Goal: Information Seeking & Learning: Understand process/instructions

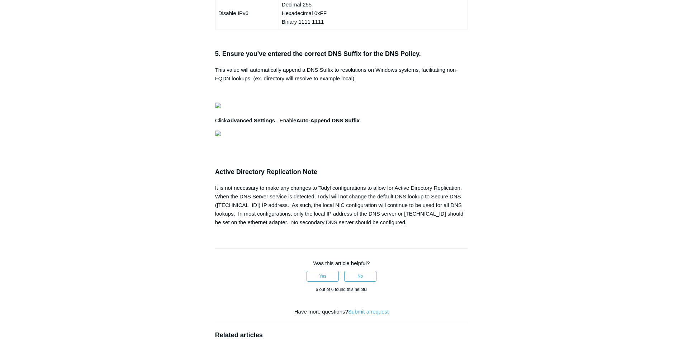
scroll to position [573, 0]
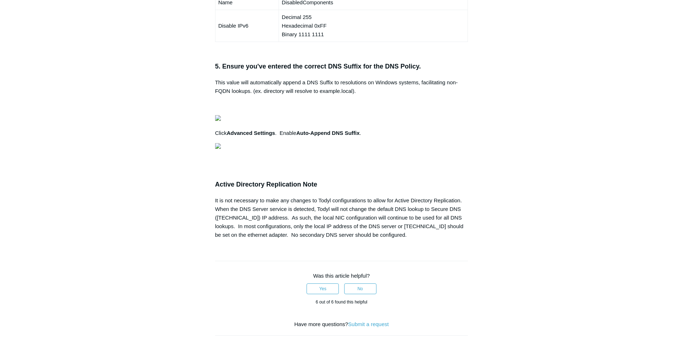
drag, startPoint x: 215, startPoint y: 119, endPoint x: 290, endPoint y: 126, distance: 74.5
drag, startPoint x: 238, startPoint y: 175, endPoint x: 346, endPoint y: 178, distance: 107.9
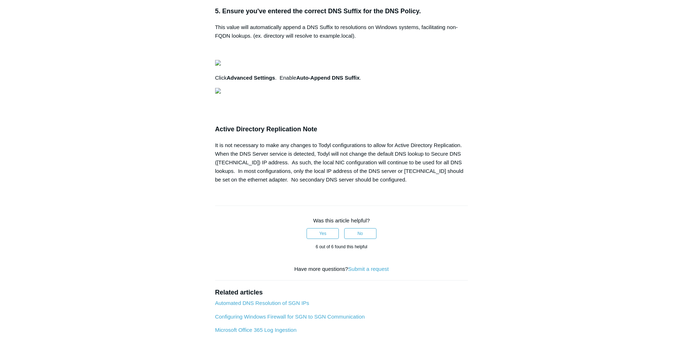
scroll to position [609, 0]
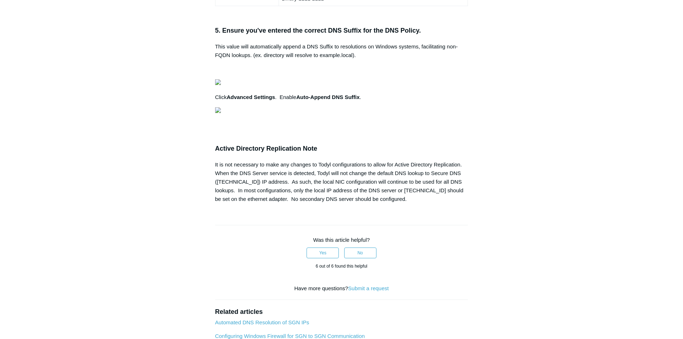
drag, startPoint x: 217, startPoint y: 69, endPoint x: 406, endPoint y: 262, distance: 270.2
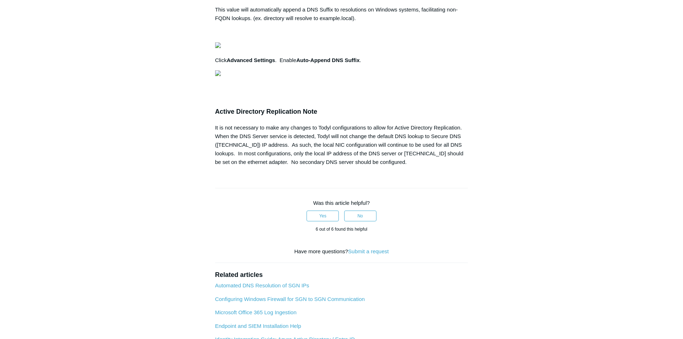
scroll to position [681, 0]
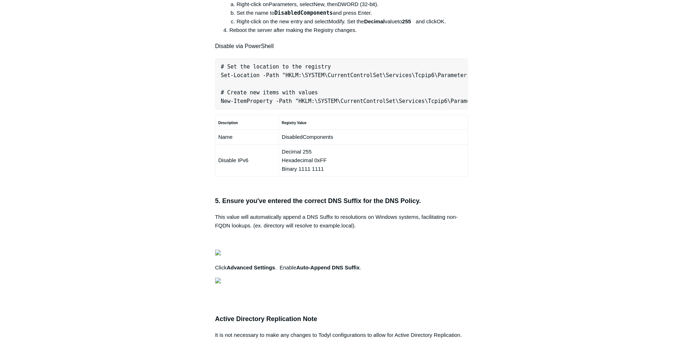
scroll to position [394, 0]
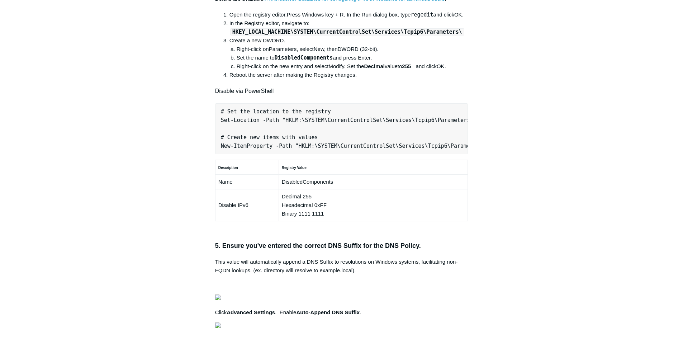
drag, startPoint x: 220, startPoint y: 238, endPoint x: 423, endPoint y: 242, distance: 202.9
click at [375, 256] on div "The following checklist will help ensure a successful Local AD/DNS deployment. …" at bounding box center [341, 69] width 253 height 697
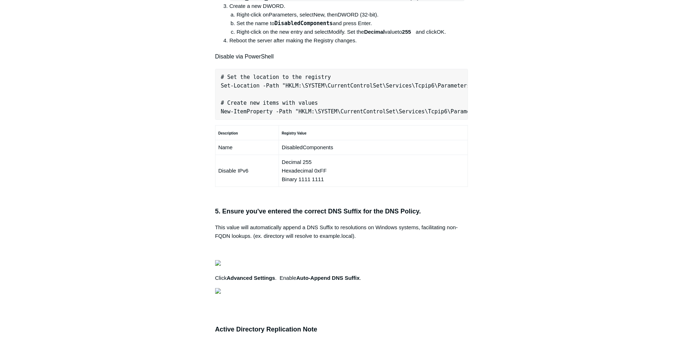
scroll to position [466, 0]
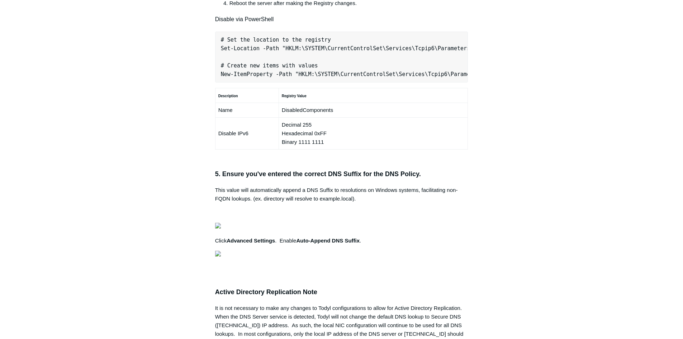
drag, startPoint x: 218, startPoint y: 208, endPoint x: 420, endPoint y: 223, distance: 202.7
drag, startPoint x: 404, startPoint y: 218, endPoint x: 381, endPoint y: 215, distance: 23.1
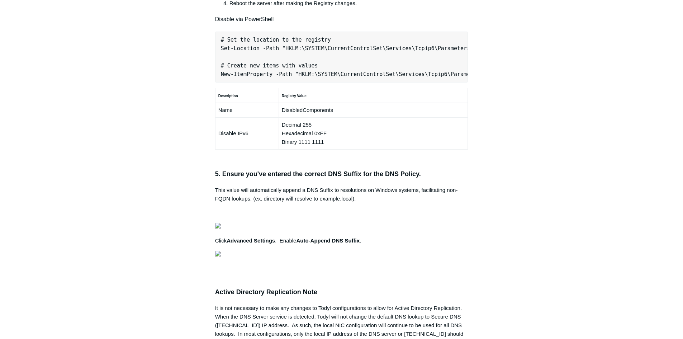
drag, startPoint x: 209, startPoint y: 209, endPoint x: 367, endPoint y: 210, distance: 158.1
click at [367, 210] on article "Secure DNS with Local AD/DNS Checklist Follow Not yet followed by anyone The fo…" at bounding box center [341, 91] width 275 height 984
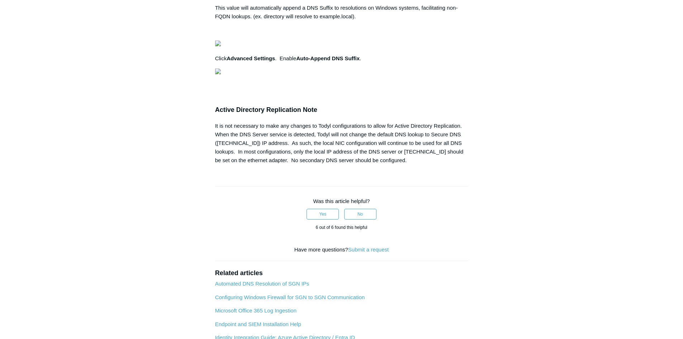
scroll to position [645, 0]
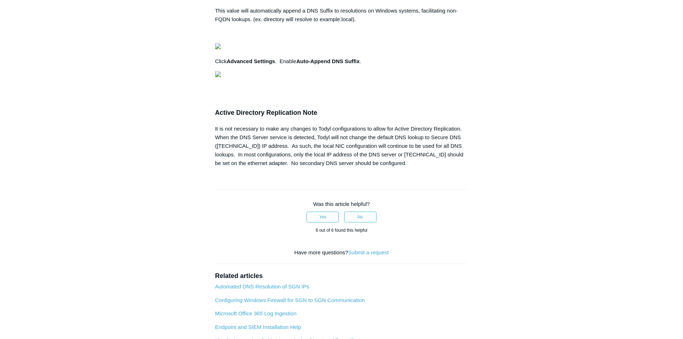
drag, startPoint x: 211, startPoint y: 168, endPoint x: 203, endPoint y: 163, distance: 9.7
drag, startPoint x: 211, startPoint y: 167, endPoint x: 282, endPoint y: 165, distance: 70.6
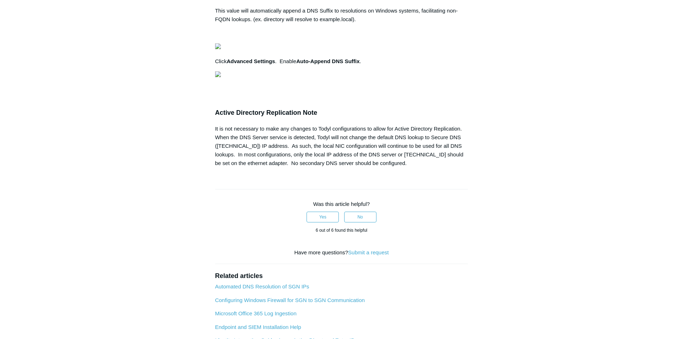
drag, startPoint x: 221, startPoint y: 186, endPoint x: 291, endPoint y: 202, distance: 71.6
drag, startPoint x: 245, startPoint y: 226, endPoint x: 279, endPoint y: 227, distance: 33.7
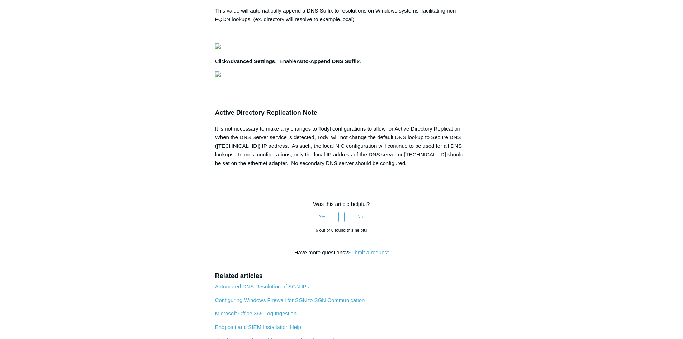
drag, startPoint x: 221, startPoint y: 221, endPoint x: 529, endPoint y: 222, distance: 307.9
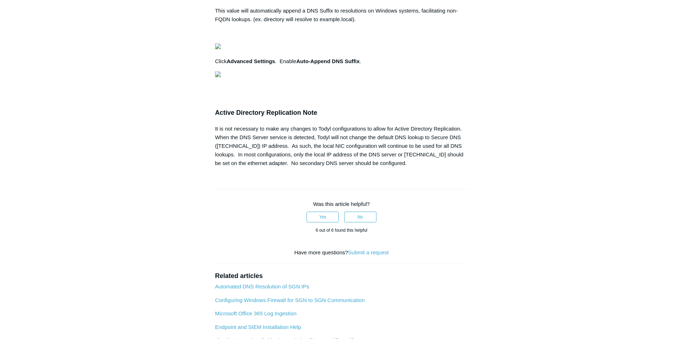
drag, startPoint x: 214, startPoint y: 192, endPoint x: 385, endPoint y: 203, distance: 171.3
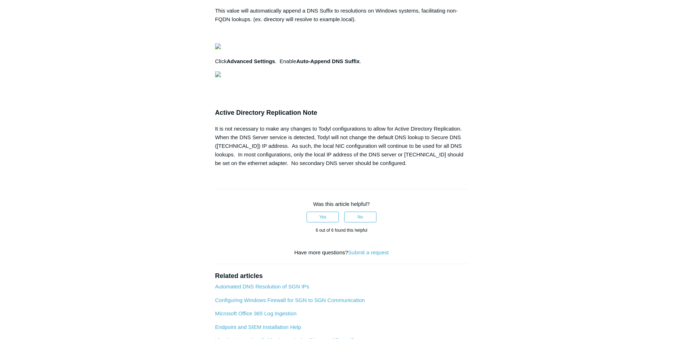
drag, startPoint x: 221, startPoint y: 183, endPoint x: 485, endPoint y: 227, distance: 267.3
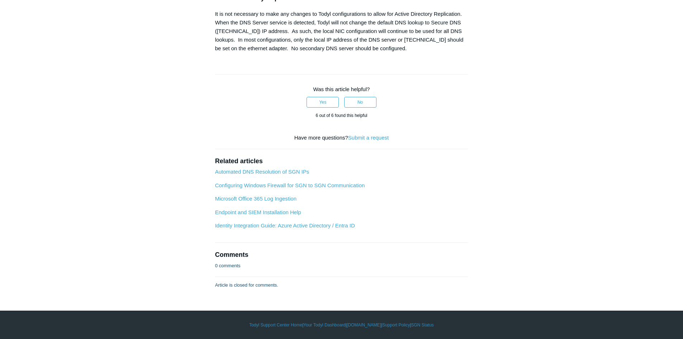
scroll to position [789, 0]
drag, startPoint x: 224, startPoint y: 181, endPoint x: 410, endPoint y: 202, distance: 187.2
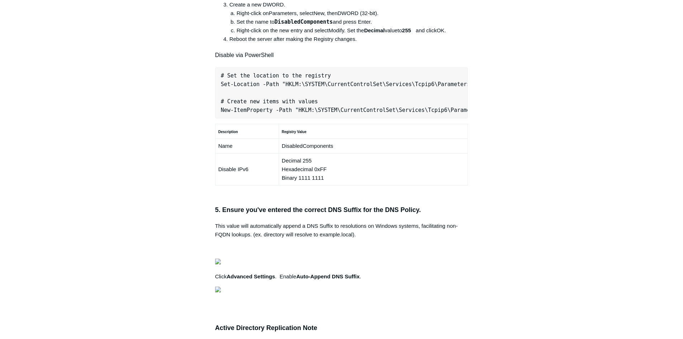
scroll to position [0, 217]
drag, startPoint x: 213, startPoint y: 203, endPoint x: 439, endPoint y: 206, distance: 225.5
click at [439, 206] on article "Secure DNS with Local AD/DNS Checklist Follow Not yet followed by anyone The fo…" at bounding box center [341, 127] width 275 height 984
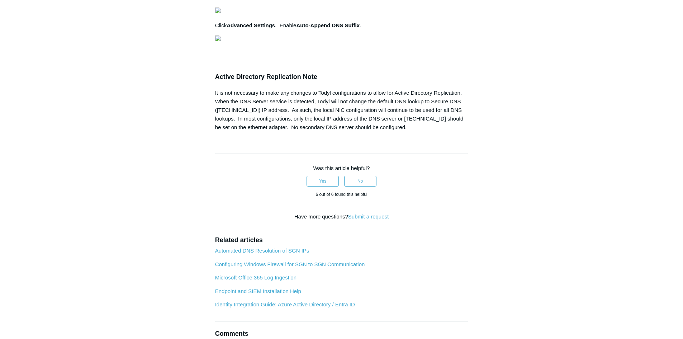
scroll to position [0, 199]
drag, startPoint x: 222, startPoint y: 147, endPoint x: 479, endPoint y: 189, distance: 260.8
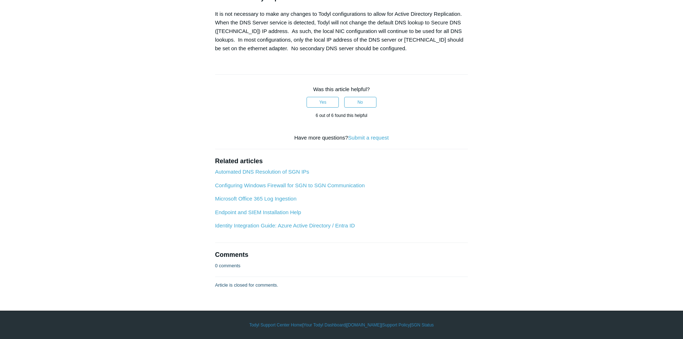
scroll to position [789, 0]
drag, startPoint x: 223, startPoint y: 181, endPoint x: 359, endPoint y: 182, distance: 136.6
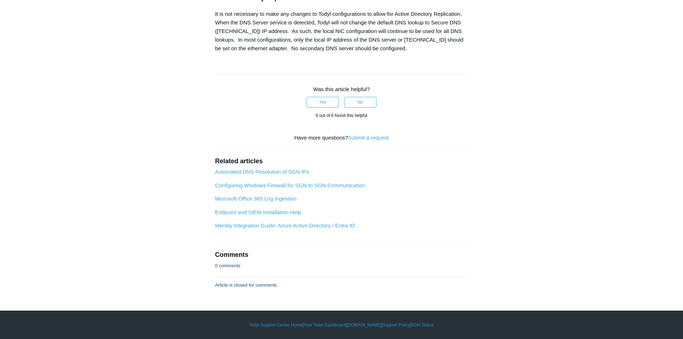
drag, startPoint x: 226, startPoint y: 144, endPoint x: 369, endPoint y: 149, distance: 143.1
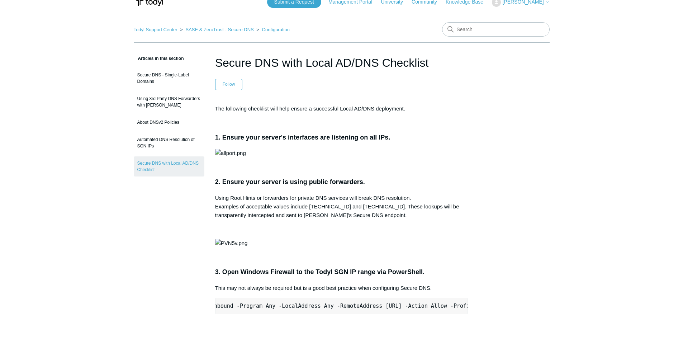
scroll to position [0, 0]
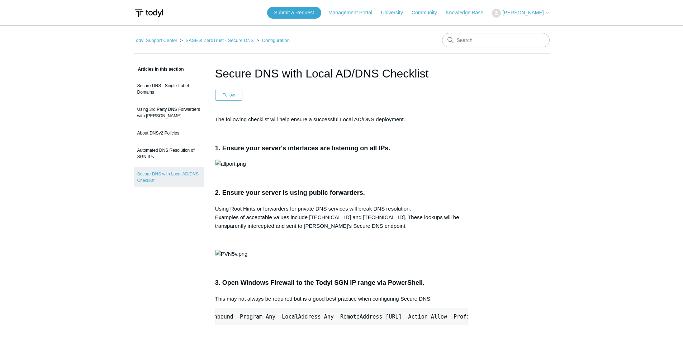
drag, startPoint x: 50, startPoint y: 149, endPoint x: 58, endPoint y: 148, distance: 8.0
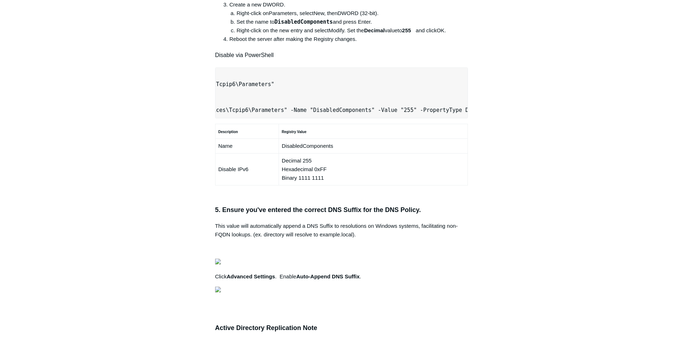
scroll to position [0, 225]
drag, startPoint x: 220, startPoint y: 204, endPoint x: 472, endPoint y: 209, distance: 252.0
click at [510, 197] on div "Articles in this section Secure DNS - Single-Label Domains Using 3rd Party DNS …" at bounding box center [342, 127] width 416 height 984
copy pre "New-NetFirewallRule -DisplayName "Todyl SGN Network" -Direction Inbound -Progra…"
drag, startPoint x: 75, startPoint y: 116, endPoint x: 140, endPoint y: 132, distance: 66.7
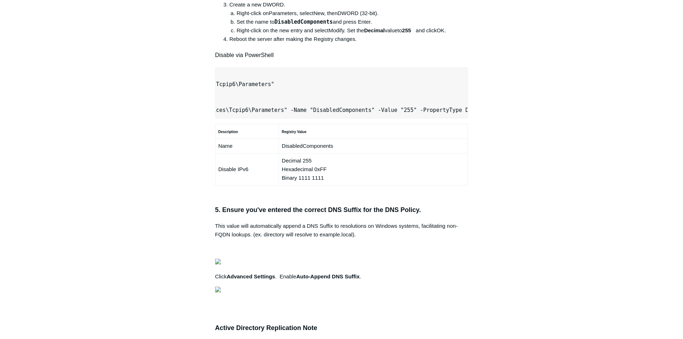
click at [76, 117] on main "Todyl Support Center SASE & ZeroTrust - Secure DNS Configuration Articles in th…" at bounding box center [341, 106] width 683 height 1023
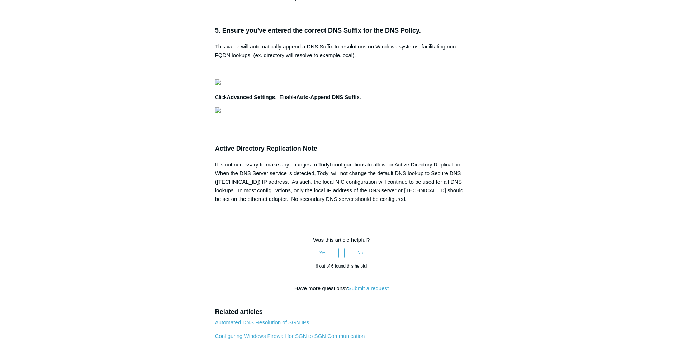
scroll to position [0, 0]
drag, startPoint x: 215, startPoint y: 230, endPoint x: 457, endPoint y: 226, distance: 241.2
copy pre "Set-Location -Path "HKLM:\SYSTEM\CurrentControlSet\Services\Tcpip6\Parameters""
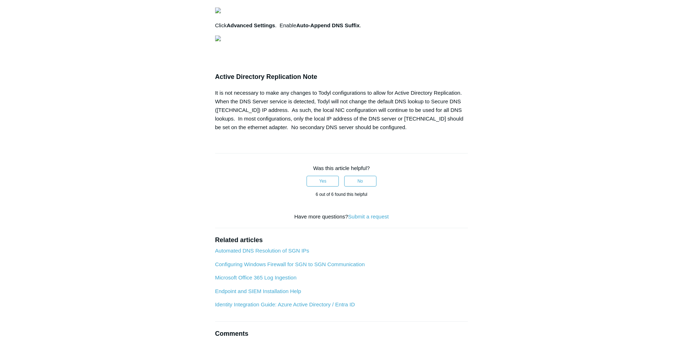
scroll to position [0, 199]
drag, startPoint x: 221, startPoint y: 182, endPoint x: 475, endPoint y: 184, distance: 253.8
copy pre "New-ItemProperty -Path "HKLM:\SYSTEM\CurrentControlSet\Services\Tcpip6\Paramete…"
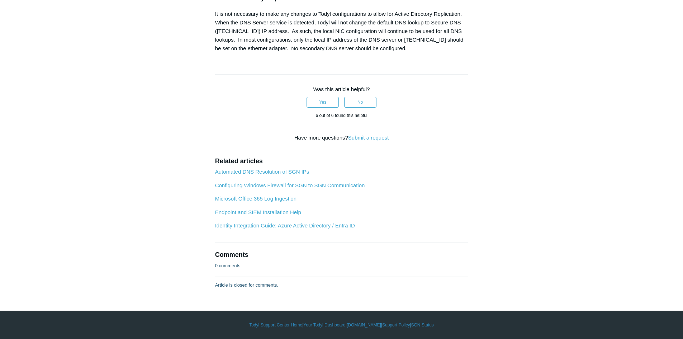
scroll to position [824, 0]
drag, startPoint x: 220, startPoint y: 143, endPoint x: 304, endPoint y: 152, distance: 84.7
drag, startPoint x: 226, startPoint y: 145, endPoint x: 419, endPoint y: 146, distance: 192.8
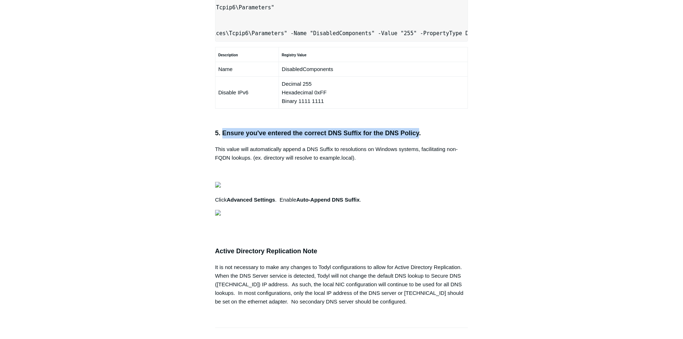
scroll to position [466, 0]
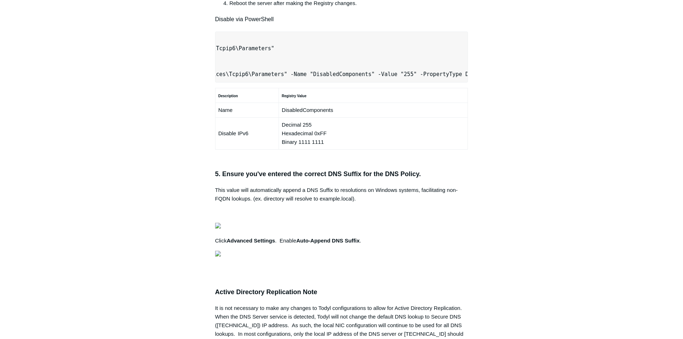
scroll to position [0, 0]
drag, startPoint x: 268, startPoint y: 168, endPoint x: 109, endPoint y: 172, distance: 158.8
click at [109, 172] on main "Todyl Support Center SASE & ZeroTrust - Secure DNS Configuration Articles in th…" at bounding box center [341, 70] width 683 height 1023
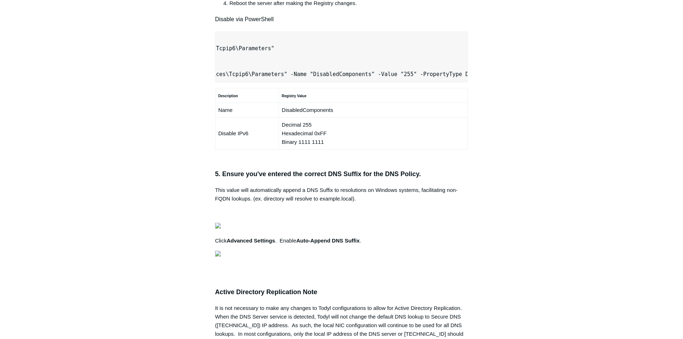
drag, startPoint x: 221, startPoint y: 170, endPoint x: 508, endPoint y: 159, distance: 286.6
click at [508, 159] on div "Articles in this section Secure DNS - Single-Label Domains Using 3rd Party DNS …" at bounding box center [342, 91] width 416 height 984
copy pre "New-NetFirewallRule -DisplayName "Todyl SGN Network" -Direction Inbound -Progra…"
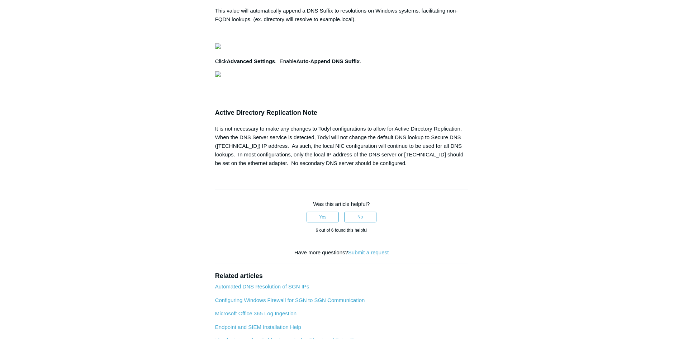
scroll to position [0, 0]
drag, startPoint x: 220, startPoint y: 192, endPoint x: 453, endPoint y: 190, distance: 233.3
copy pre "Set-Location -Path "HKLM:\SYSTEM\CurrentControlSet\Services\Tcpip6\Parameters""
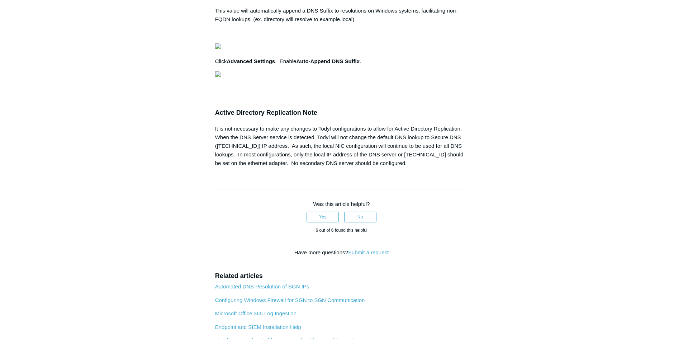
scroll to position [0, 199]
drag, startPoint x: 220, startPoint y: 219, endPoint x: 478, endPoint y: 218, distance: 257.3
copy pre "New-ItemProperty -Path "HKLM:\SYSTEM\CurrentControlSet\Services\Tcpip6\Paramete…"
drag, startPoint x: 81, startPoint y: 200, endPoint x: 88, endPoint y: 201, distance: 7.0
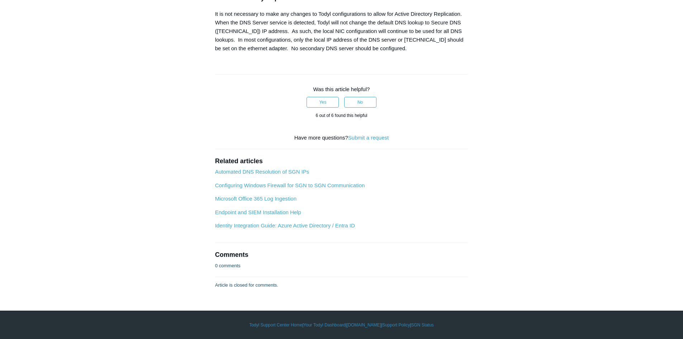
scroll to position [896, 0]
drag, startPoint x: 0, startPoint y: 197, endPoint x: 19, endPoint y: 197, distance: 19.0
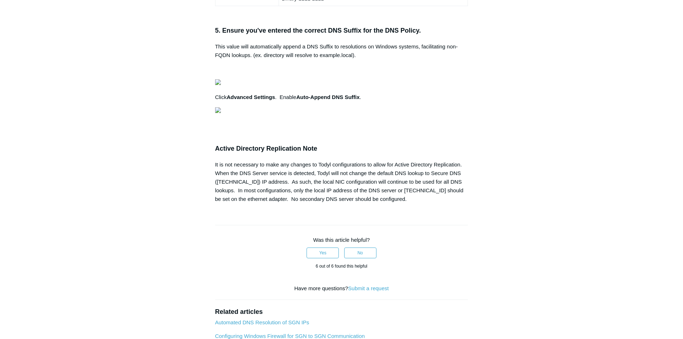
scroll to position [430, 0]
